Goal: Register for event/course

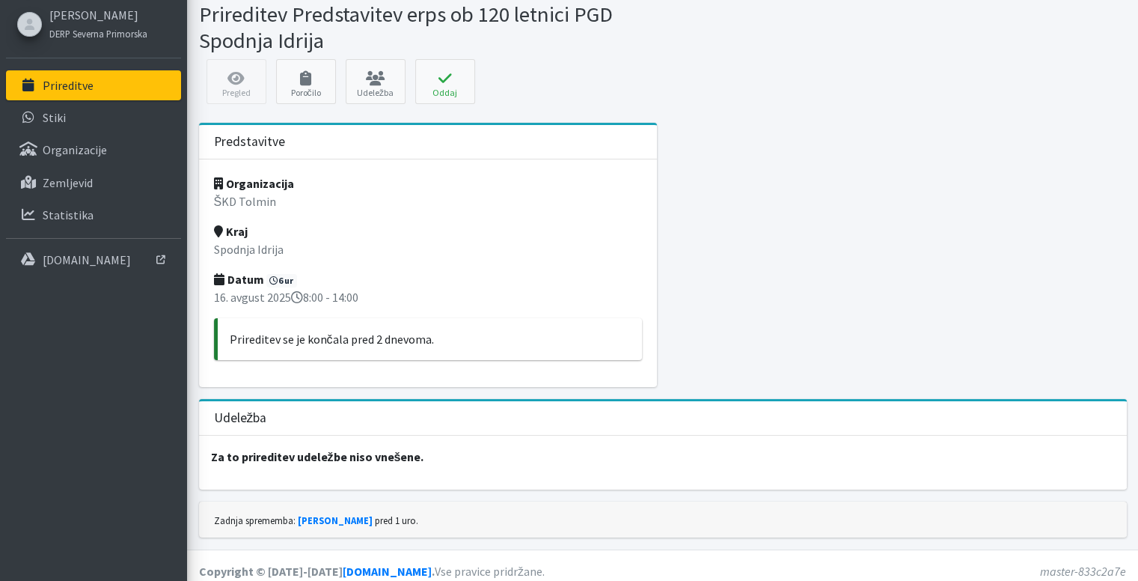
scroll to position [62, 0]
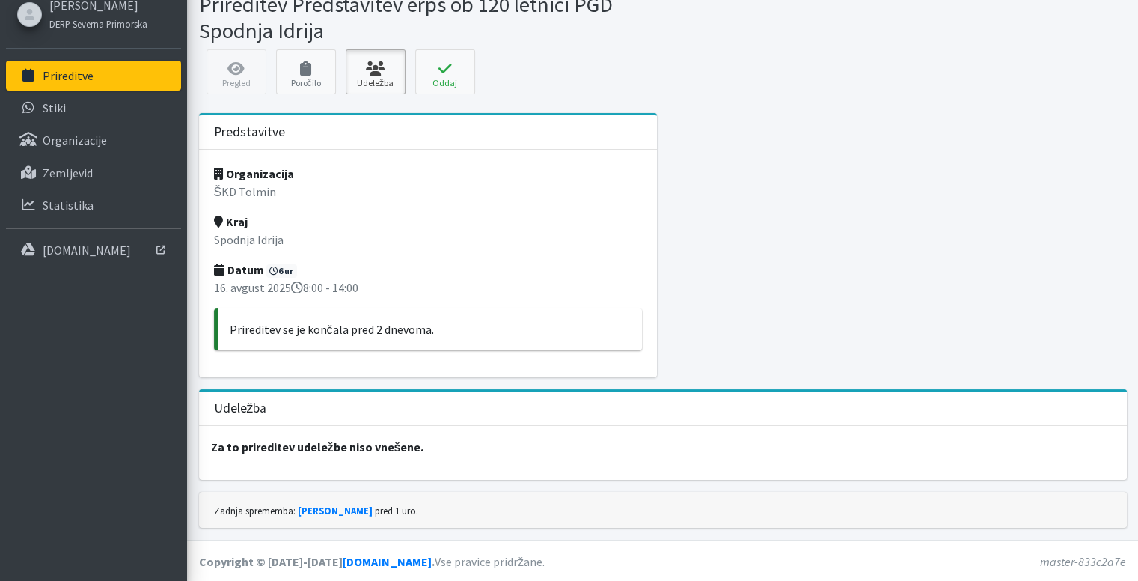
click at [371, 84] on link "Udeležba" at bounding box center [376, 71] width 60 height 45
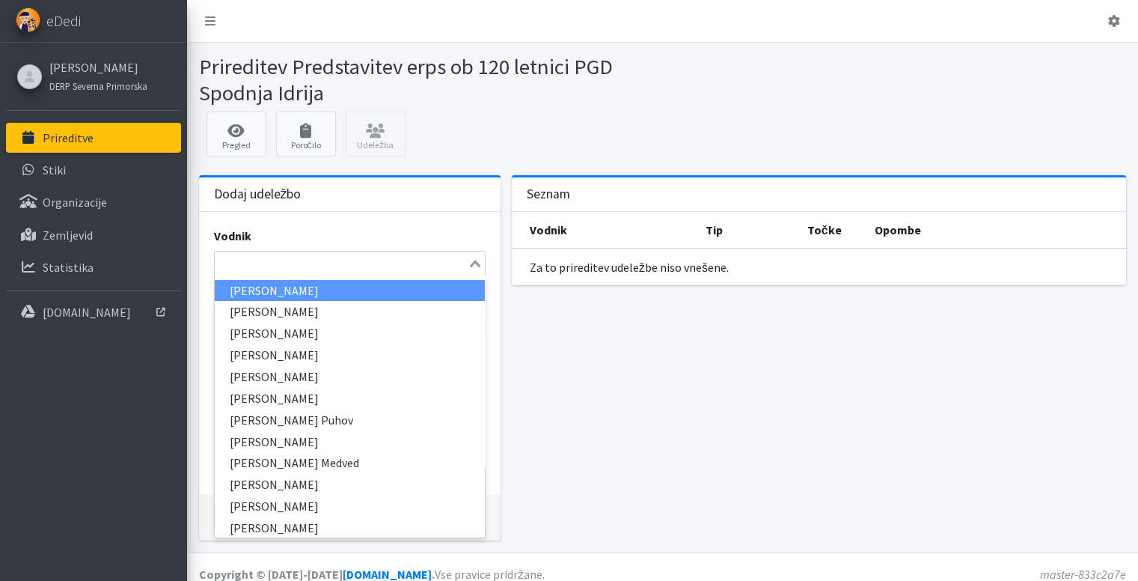
click at [478, 266] on icon "Search for option" at bounding box center [475, 263] width 10 height 7
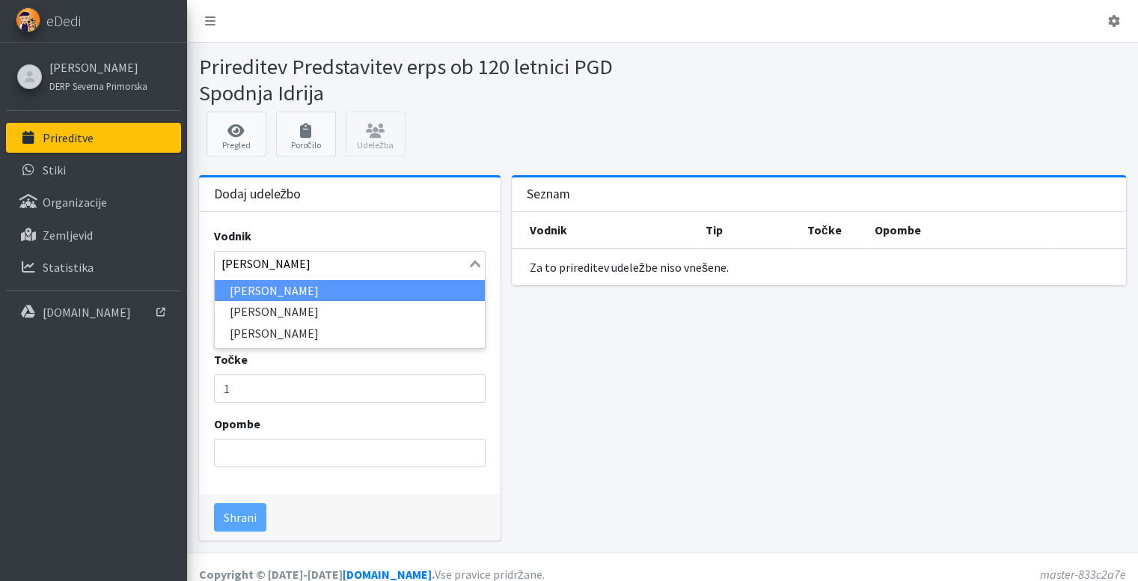
type input "ivan m"
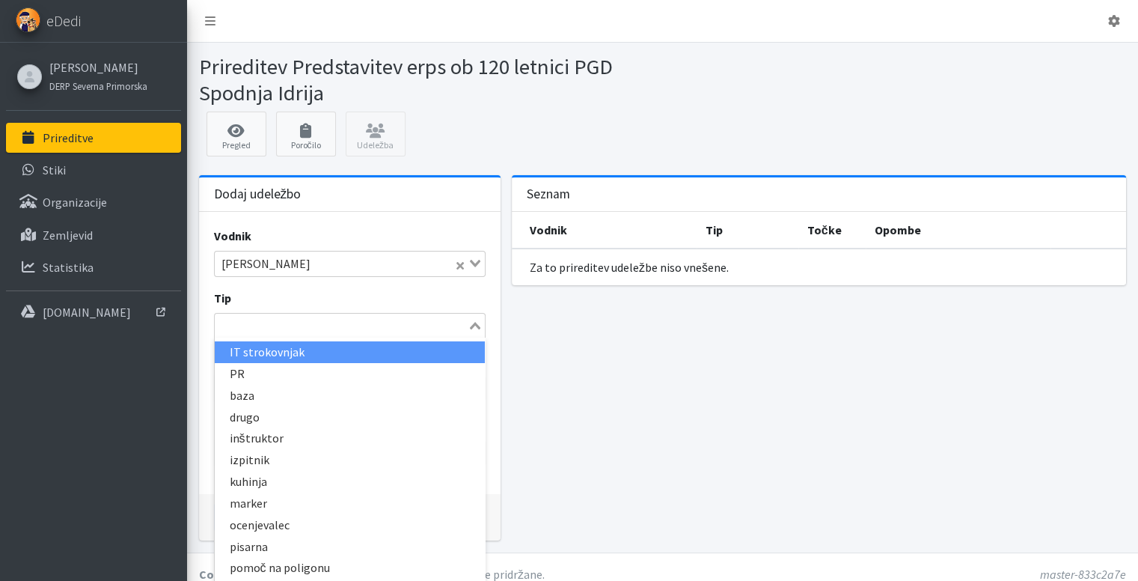
click at [476, 328] on div "Loading..." at bounding box center [476, 324] width 17 height 21
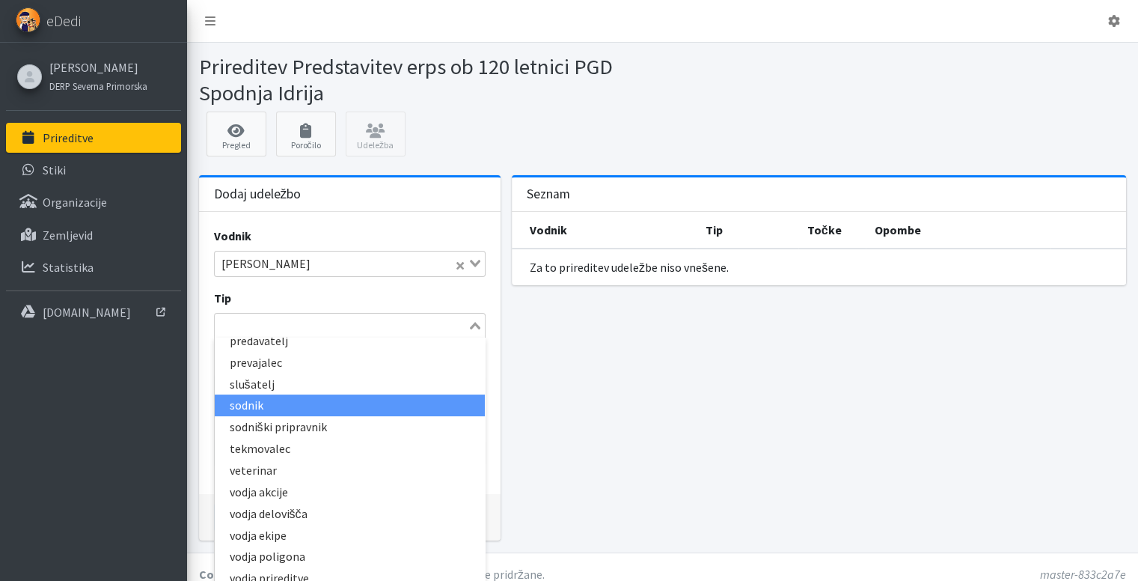
scroll to position [350, 0]
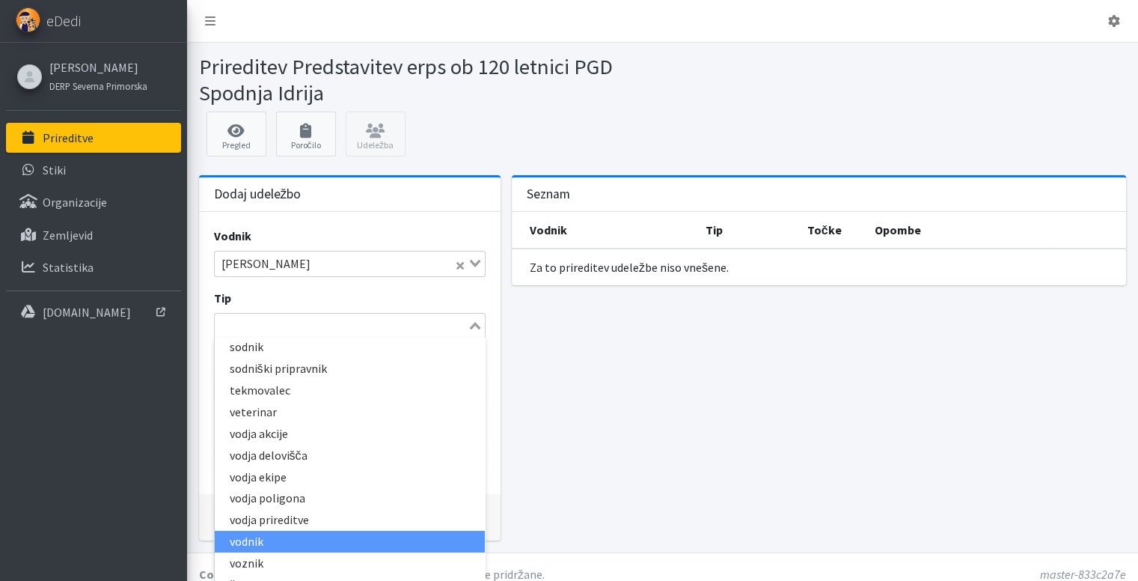
click at [363, 541] on li "vodnik" at bounding box center [350, 542] width 270 height 22
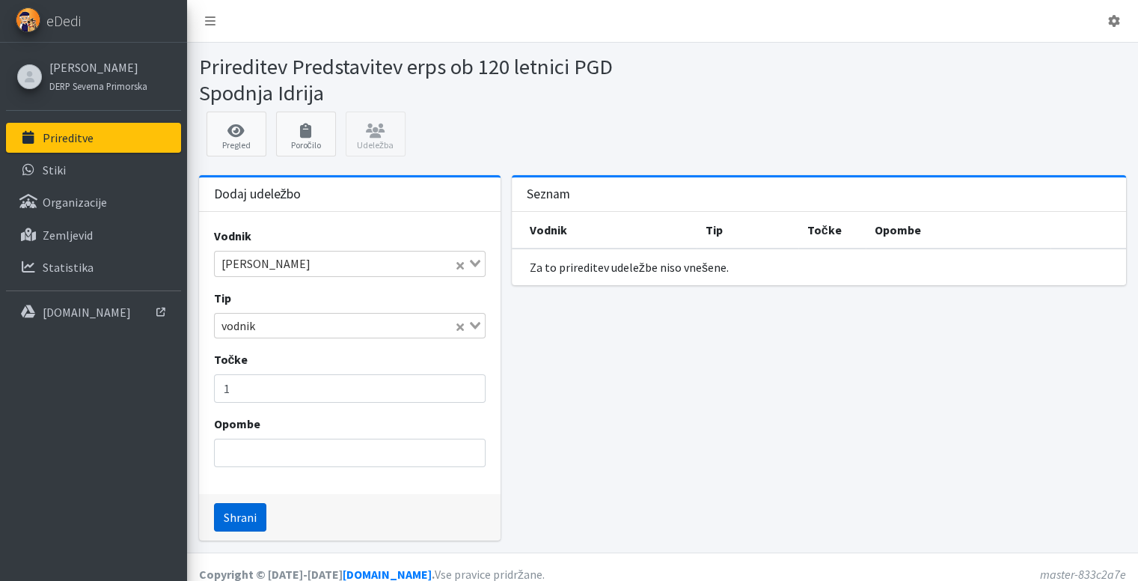
click at [232, 516] on button "Shrani" at bounding box center [240, 517] width 52 height 28
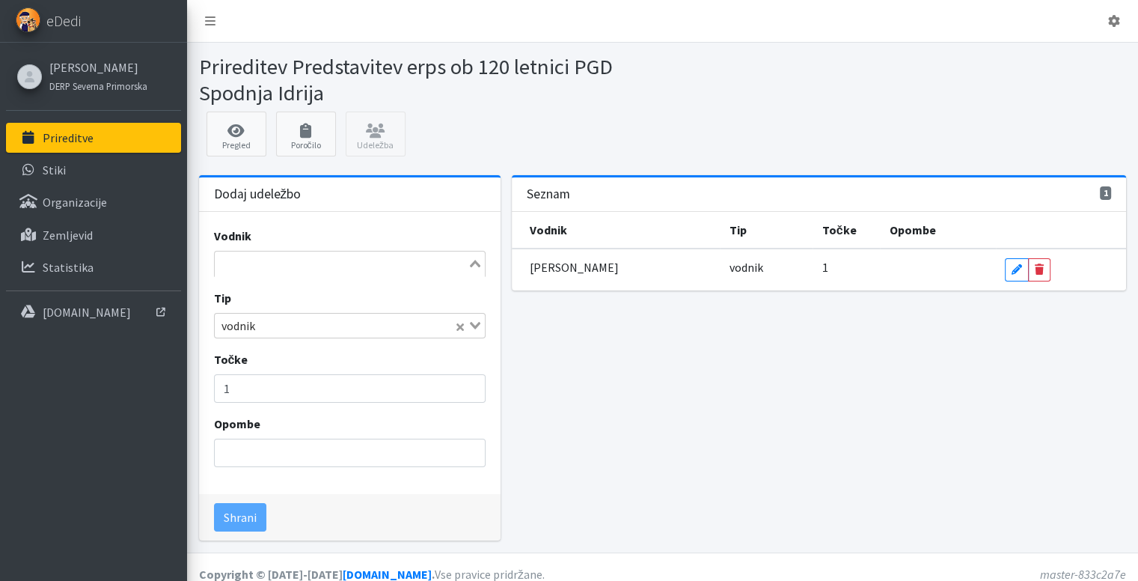
click at [308, 269] on input "Search for option" at bounding box center [341, 263] width 250 height 18
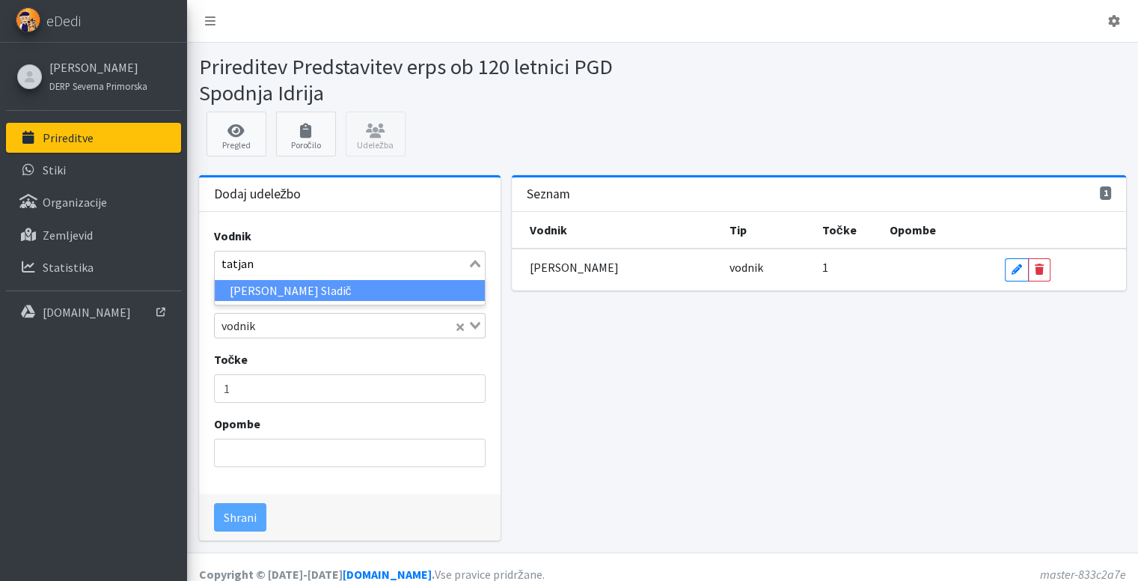
type input "tatjana"
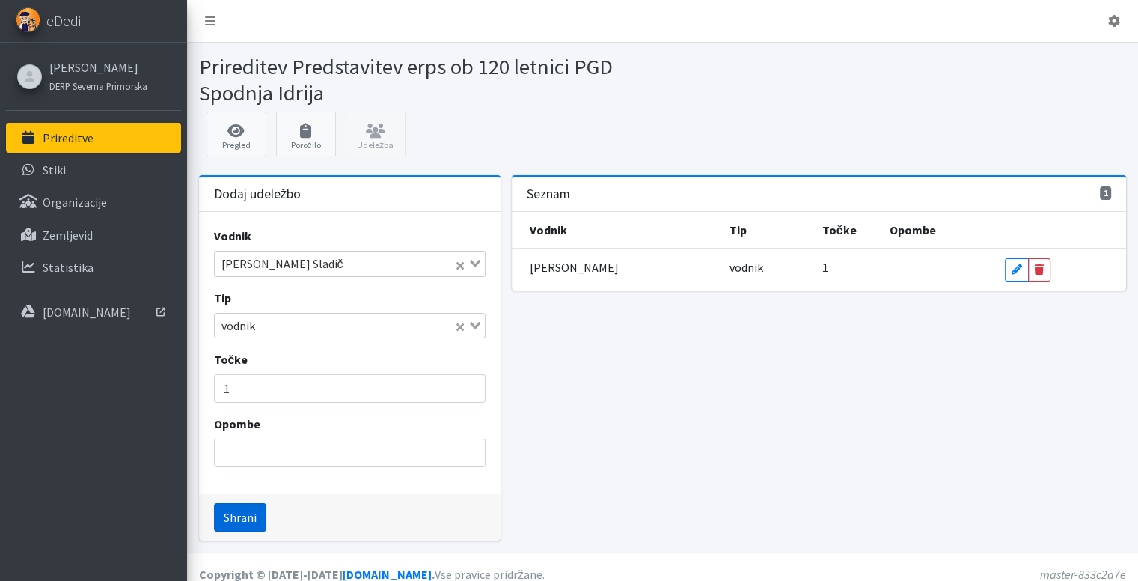
click at [244, 516] on button "Shrani" at bounding box center [240, 517] width 52 height 28
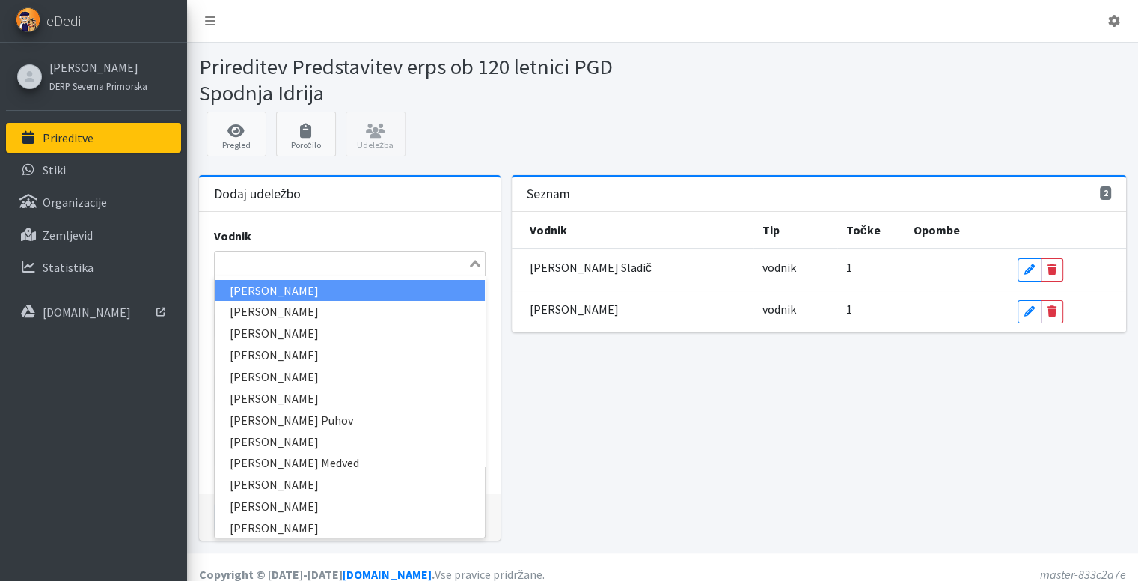
click at [290, 267] on input "Search for option" at bounding box center [341, 263] width 250 height 18
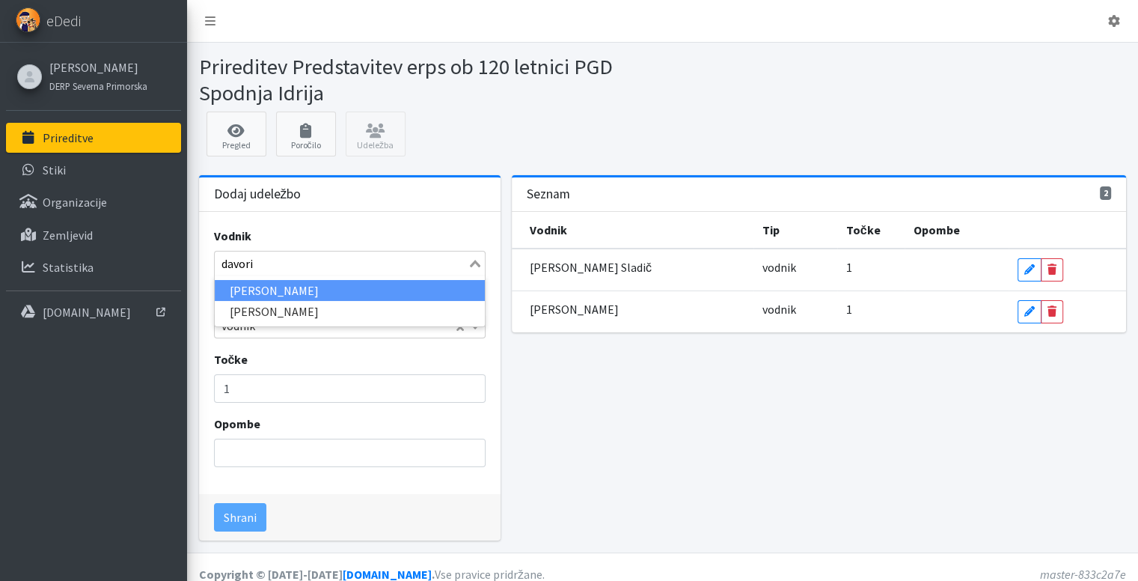
type input "davorin"
click at [281, 288] on li "[PERSON_NAME]" at bounding box center [350, 291] width 270 height 22
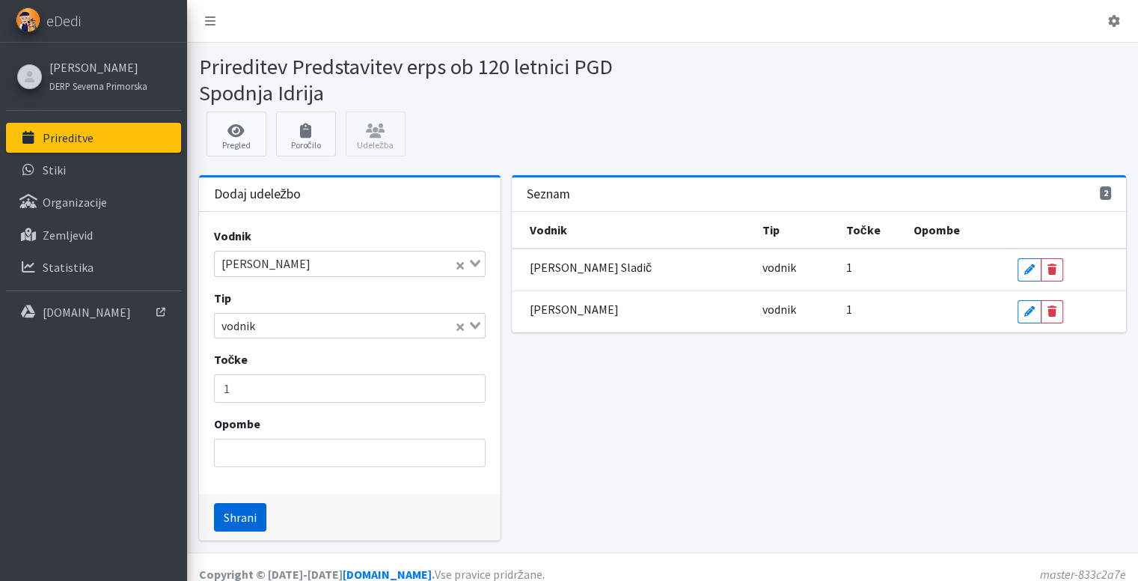
click at [230, 516] on button "Shrani" at bounding box center [240, 517] width 52 height 28
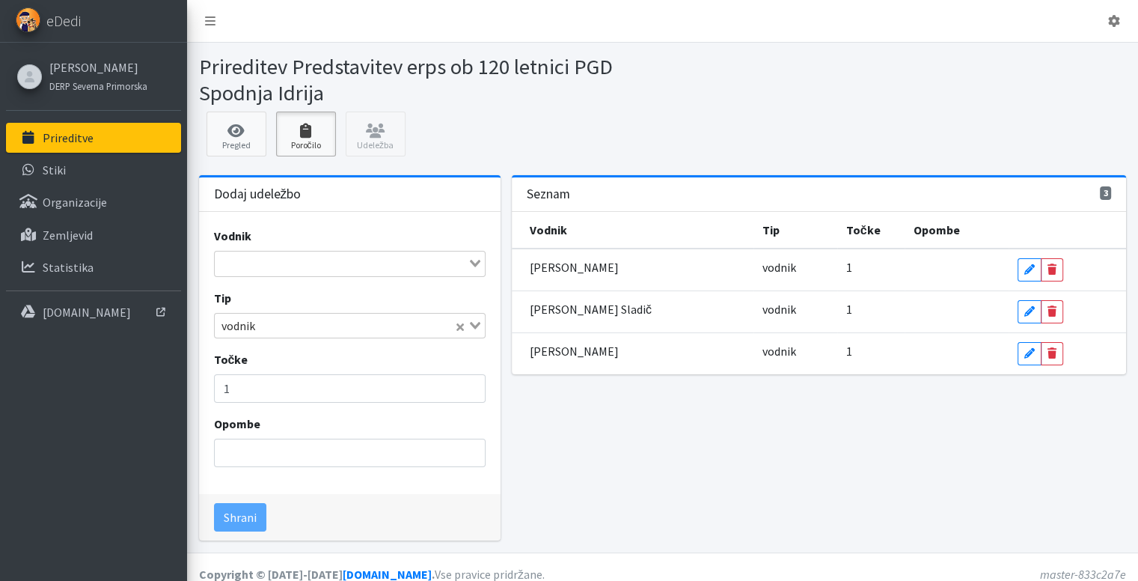
click at [312, 133] on icon at bounding box center [306, 130] width 51 height 15
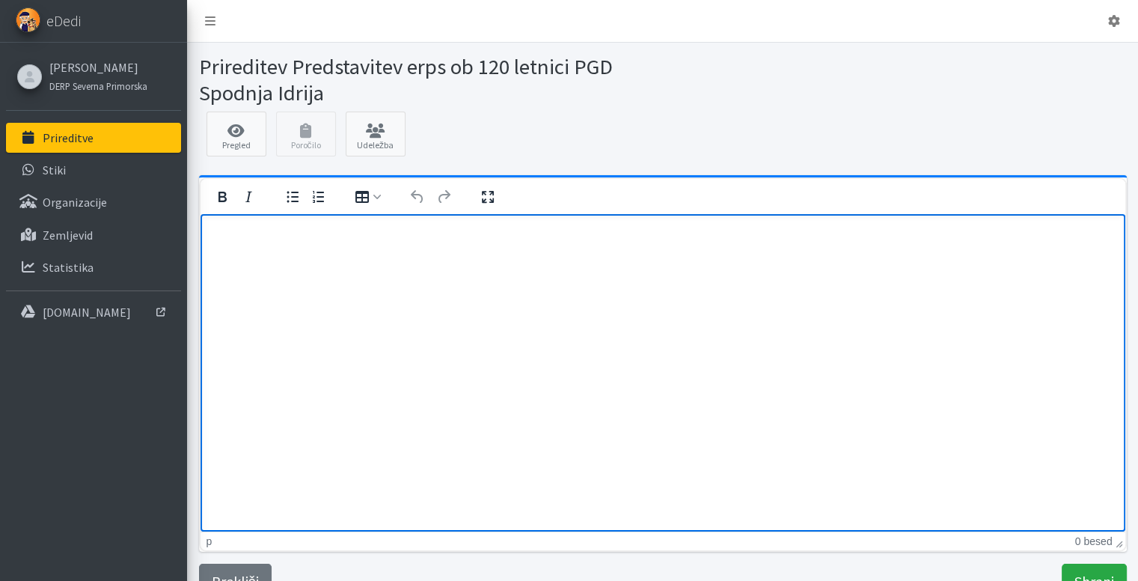
click at [269, 216] on html at bounding box center [662, 234] width 925 height 40
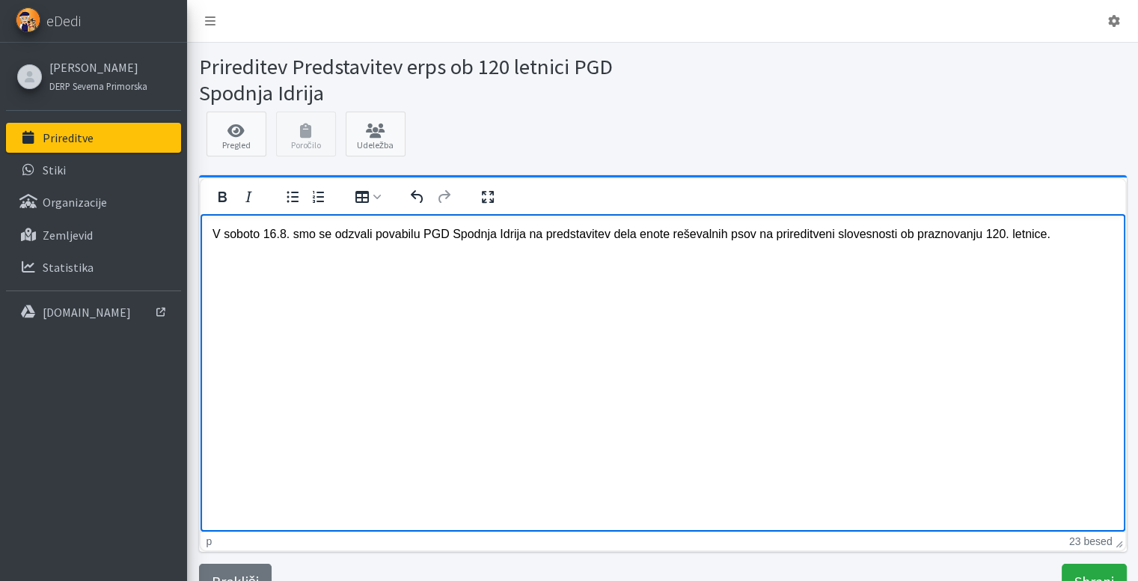
click at [1067, 241] on p "V soboto 16.8. smo se odzvali povabilu PGD Spodnja Idrija na predstavitev dela …" at bounding box center [662, 234] width 901 height 16
click at [307, 254] on p "V soboto 16.8. smo se odzvali povabilu PGD Spodnja Idrija na predstavitev dela …" at bounding box center [662, 243] width 901 height 34
click at [427, 249] on p "V soboto 16.8. smo se odzvali povabilu PGD Spodnja Idrija na predstavitev dela …" at bounding box center [662, 243] width 901 height 34
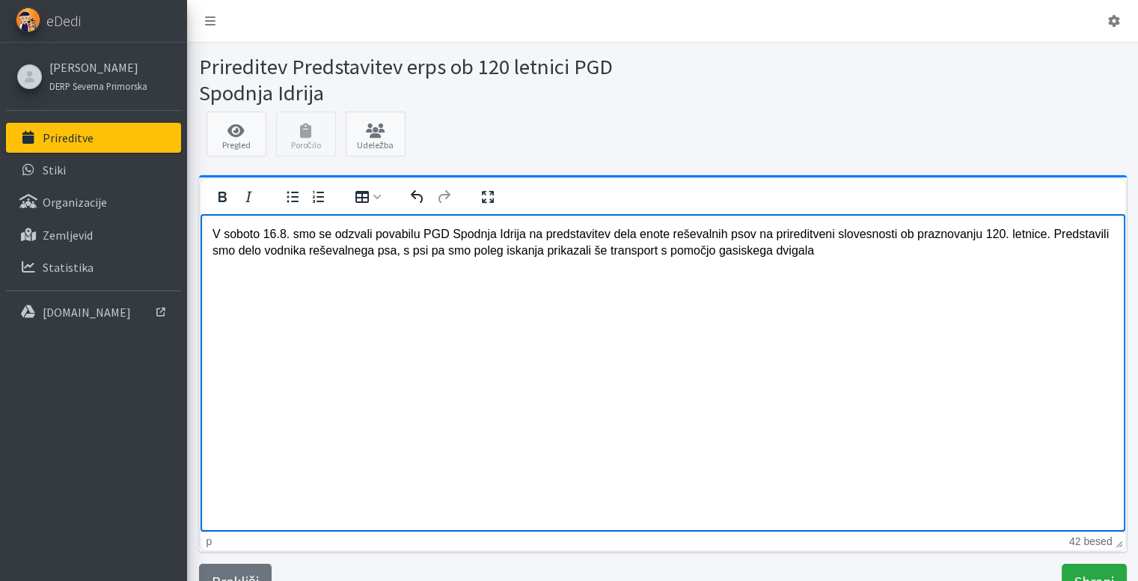
click at [651, 254] on p "V soboto 16.8. smo se odzvali povabilu PGD Spodnja Idrija na predstavitev dela …" at bounding box center [662, 243] width 901 height 34
click at [844, 251] on p "V soboto 16.8. smo se odzvali povabilu PGD Spodnja Idrija na predstavitev dela …" at bounding box center [662, 243] width 901 height 34
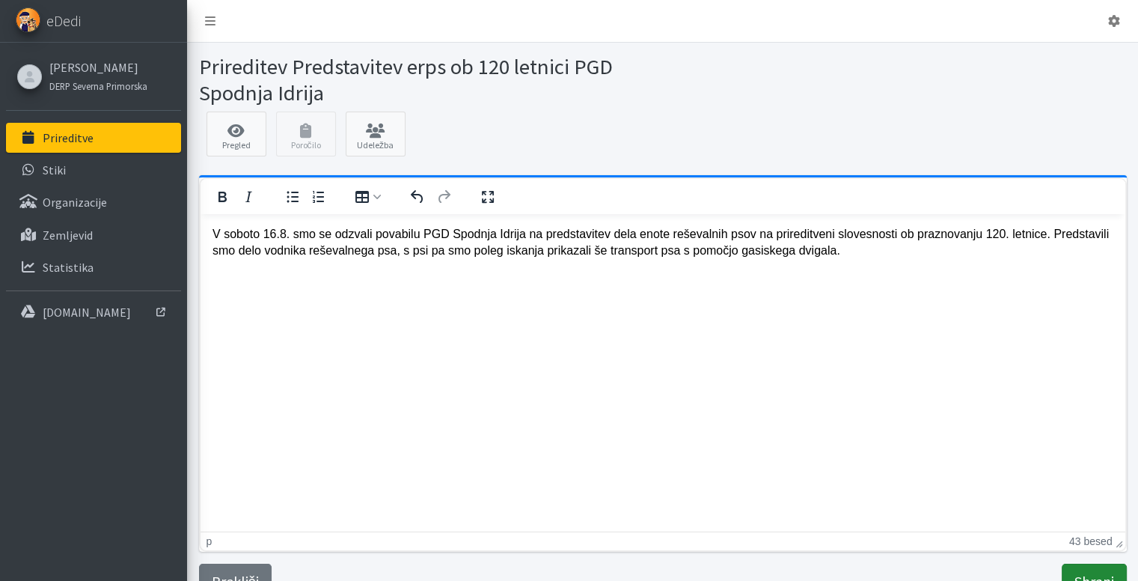
click at [1103, 572] on input "Shrani" at bounding box center [1094, 581] width 65 height 36
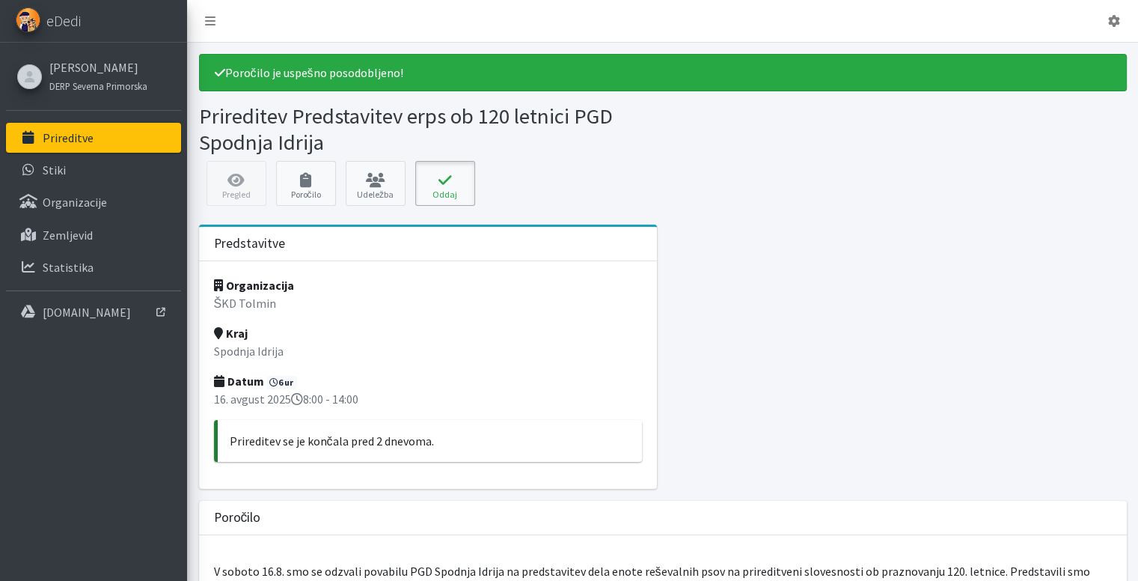
click at [445, 174] on icon at bounding box center [445, 180] width 51 height 15
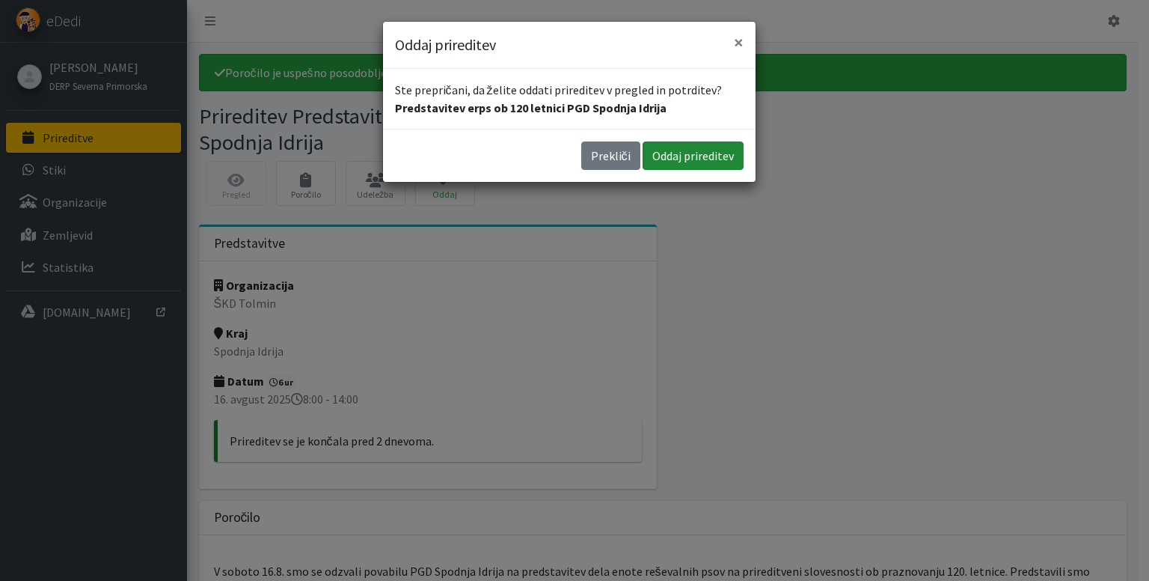
click at [684, 168] on button "Oddaj prireditev" at bounding box center [693, 155] width 101 height 28
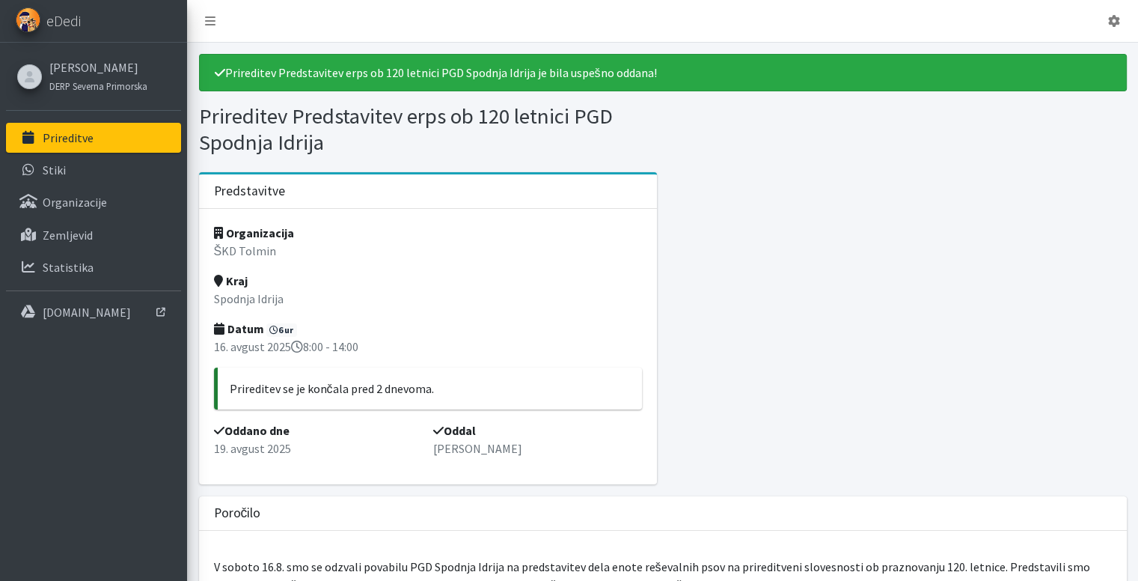
click at [55, 137] on p "Prireditve" at bounding box center [68, 137] width 51 height 15
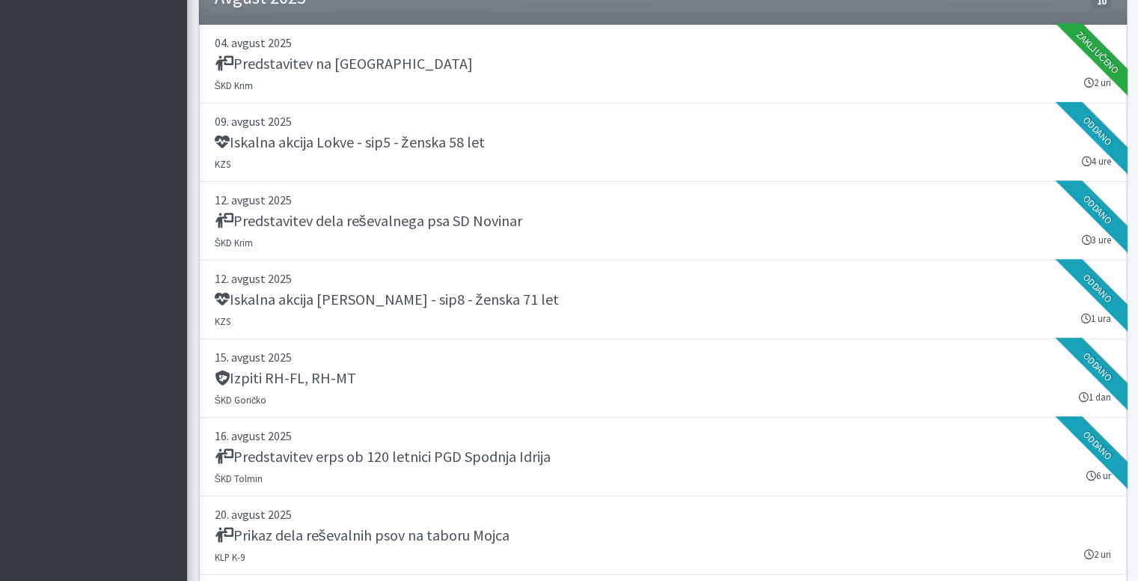
scroll to position [1557, 0]
